Goal: Navigation & Orientation: Understand site structure

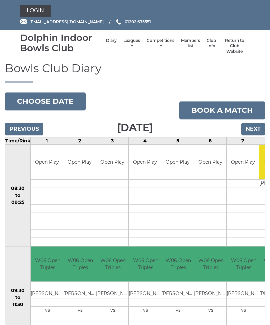
click at [181, 44] on link "Members list" at bounding box center [190, 43] width 19 height 11
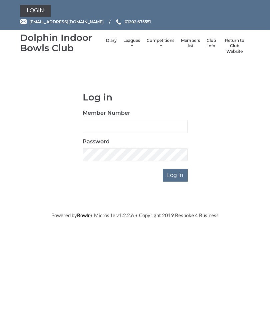
click at [123, 43] on link "Leagues" at bounding box center [131, 43] width 17 height 11
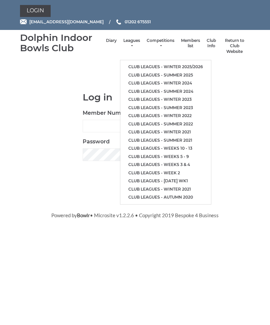
click at [191, 64] on link "Club leagues - Winter 2025/2026" at bounding box center [165, 67] width 91 height 8
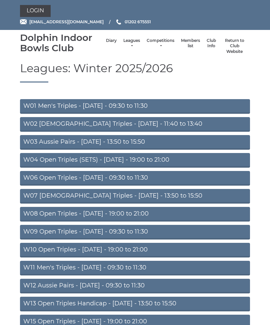
click at [124, 107] on link "W01 Men's Triples - Monday - 09:30 to 11:30" at bounding box center [135, 106] width 230 height 15
click at [106, 42] on link "Diary" at bounding box center [111, 41] width 11 height 6
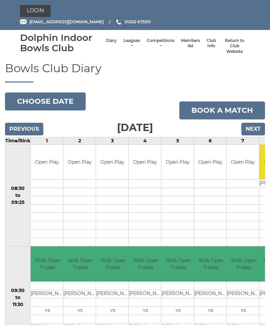
click at [254, 127] on input "Next" at bounding box center [253, 129] width 24 height 13
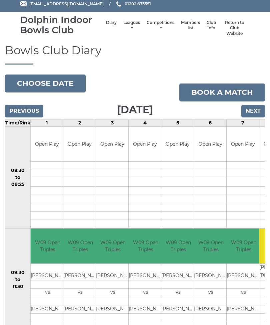
scroll to position [19, 0]
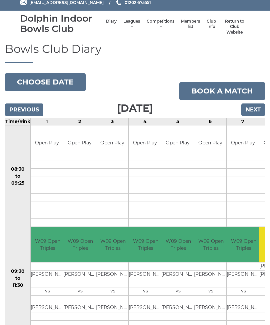
click at [257, 107] on input "Next" at bounding box center [253, 110] width 24 height 13
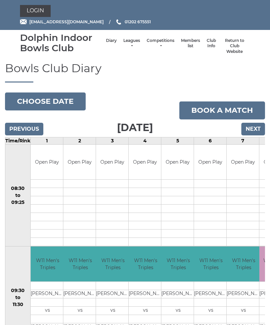
click at [256, 128] on input "Next" at bounding box center [253, 129] width 24 height 13
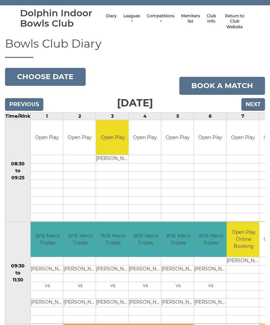
scroll to position [24, 0]
click at [253, 102] on input "Next" at bounding box center [253, 105] width 24 height 13
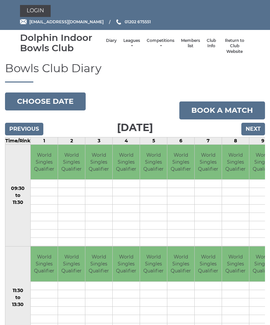
click at [257, 126] on input "Next" at bounding box center [253, 129] width 24 height 13
click at [250, 129] on input "Next" at bounding box center [253, 129] width 24 height 13
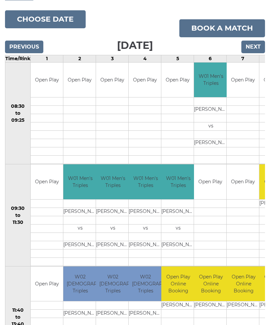
scroll to position [82, 0]
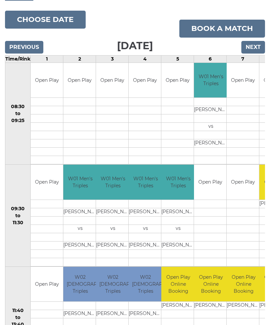
click at [254, 43] on input "Next" at bounding box center [253, 47] width 24 height 13
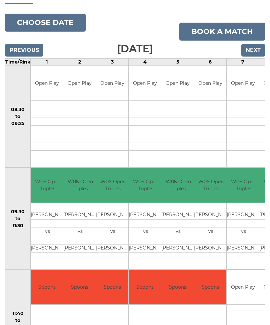
scroll to position [81, 0]
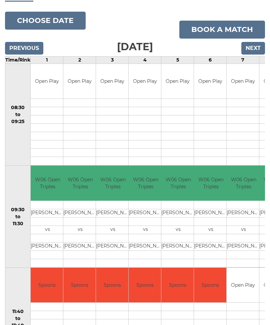
click at [255, 45] on input "Next" at bounding box center [253, 48] width 24 height 13
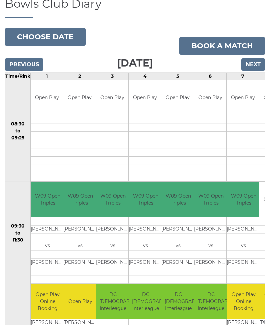
click at [255, 63] on input "Next" at bounding box center [253, 65] width 24 height 13
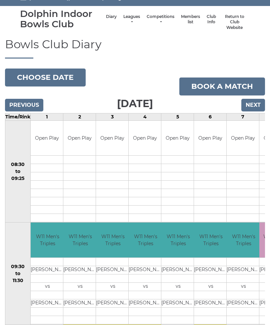
scroll to position [25, 0]
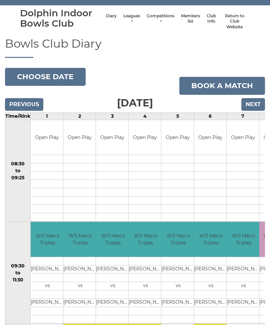
click at [256, 104] on input "Next" at bounding box center [253, 104] width 24 height 13
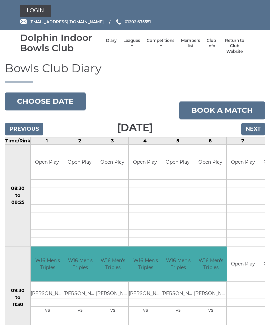
click at [255, 128] on input "Next" at bounding box center [253, 129] width 24 height 13
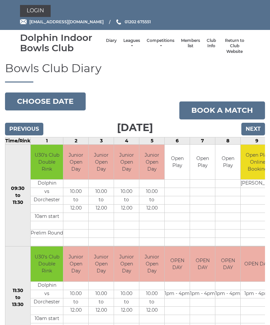
click at [254, 127] on input "Next" at bounding box center [253, 129] width 24 height 13
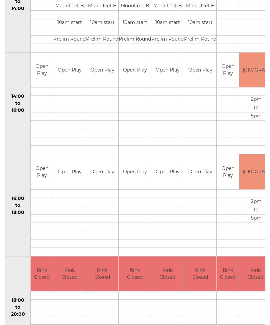
scroll to position [330, 0]
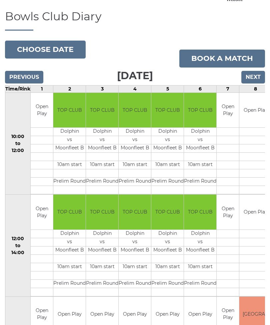
click at [257, 74] on input "Next" at bounding box center [253, 77] width 24 height 13
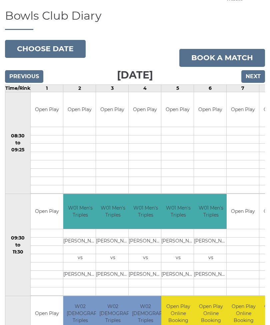
scroll to position [52, 0]
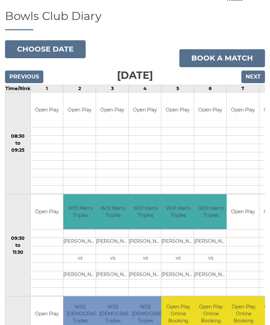
click at [255, 76] on input "Next" at bounding box center [253, 77] width 24 height 13
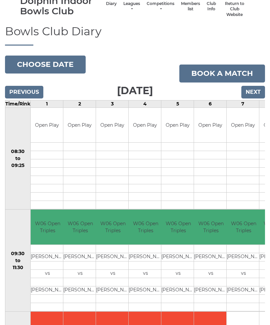
scroll to position [35, 0]
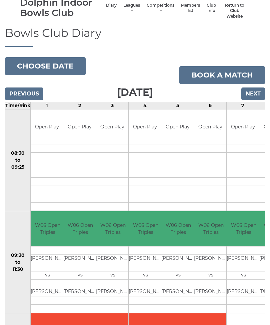
click at [254, 95] on input "Next" at bounding box center [253, 94] width 24 height 13
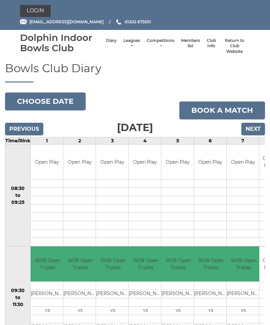
click at [153, 44] on link "Competitions" at bounding box center [161, 43] width 28 height 11
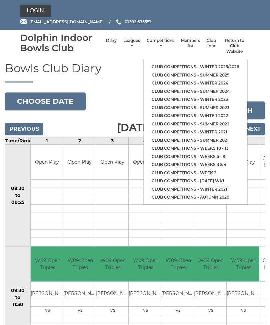
click at [219, 65] on link "Club competitions - Winter 2025/2026" at bounding box center [196, 67] width 104 height 8
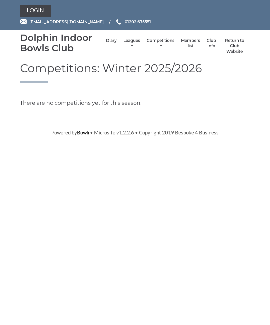
click at [181, 47] on link "Members list" at bounding box center [190, 43] width 19 height 11
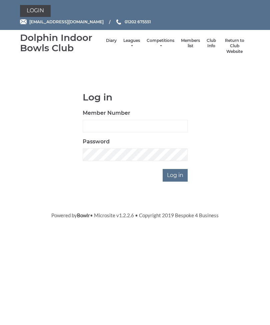
click at [207, 48] on link "Club Info" at bounding box center [211, 43] width 9 height 11
click at [207, 46] on link "Club Info" at bounding box center [211, 43] width 9 height 11
click at [232, 44] on link "Return to Club Website" at bounding box center [234, 46] width 24 height 17
